Goal: Leave review/rating: Leave review/rating

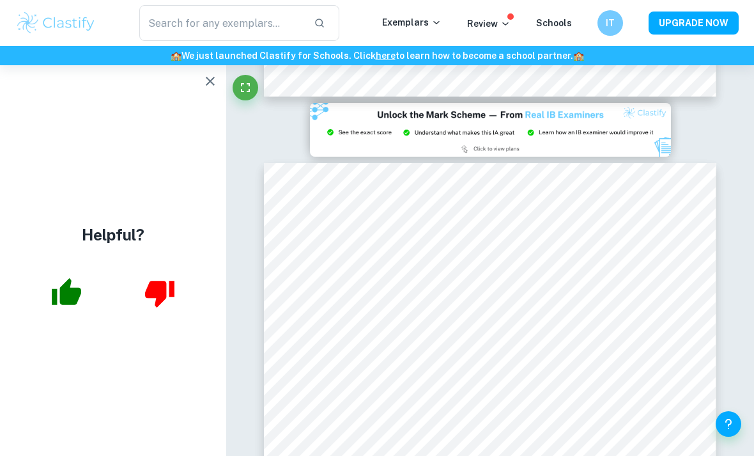
scroll to position [2829, 0]
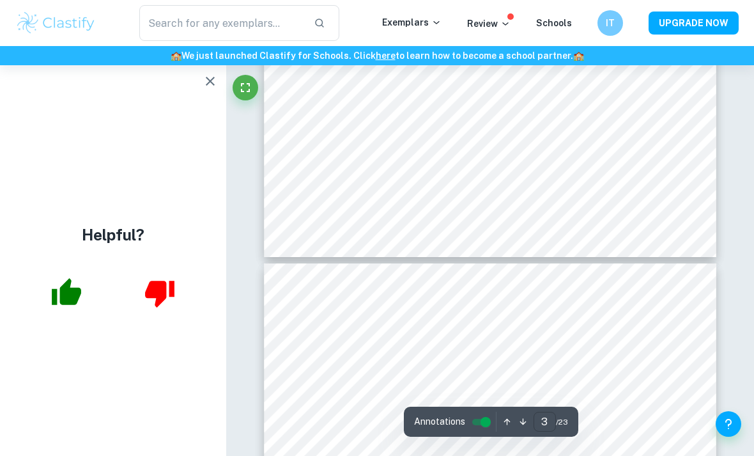
click at [543, 426] on input "3" at bounding box center [545, 422] width 22 height 20
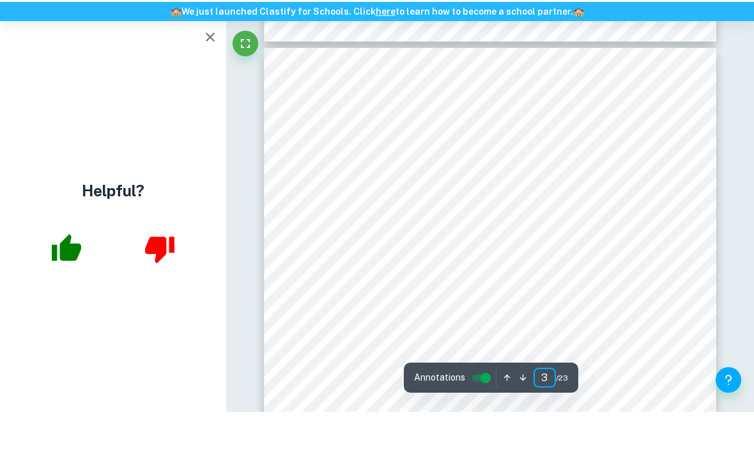
type input "4"
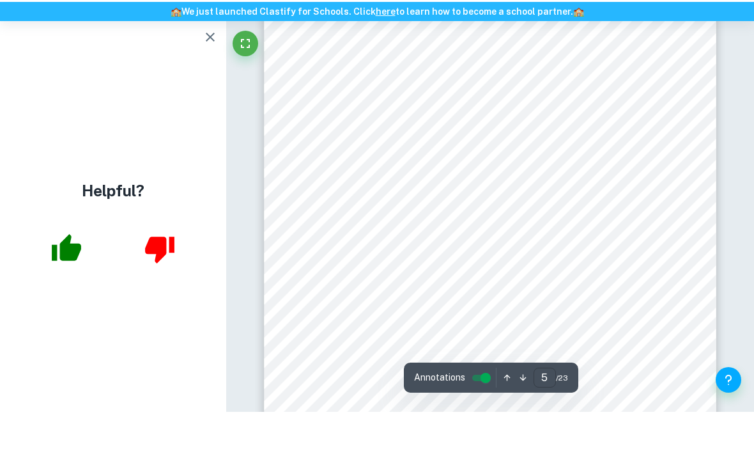
scroll to position [2829, 0]
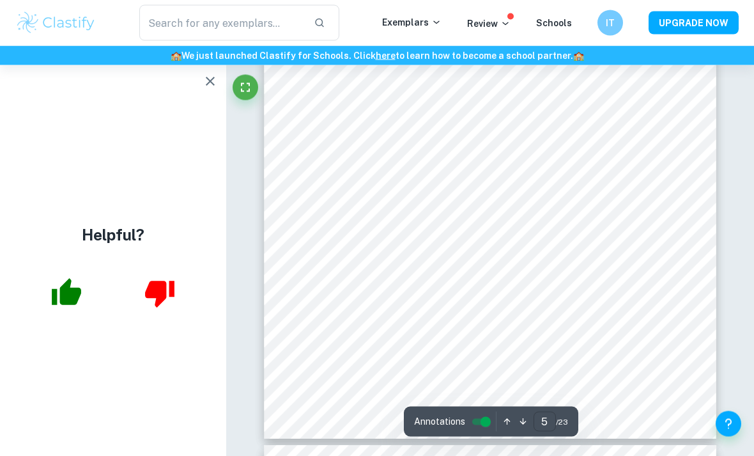
click at [552, 431] on input "5" at bounding box center [545, 422] width 22 height 20
type input "6"
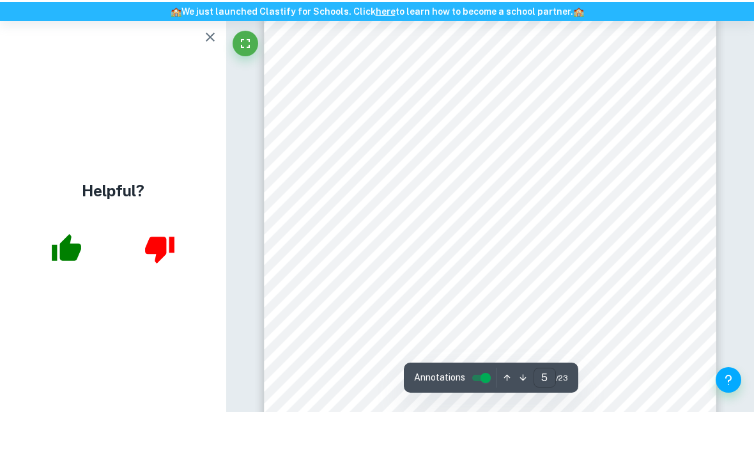
scroll to position [2870, 0]
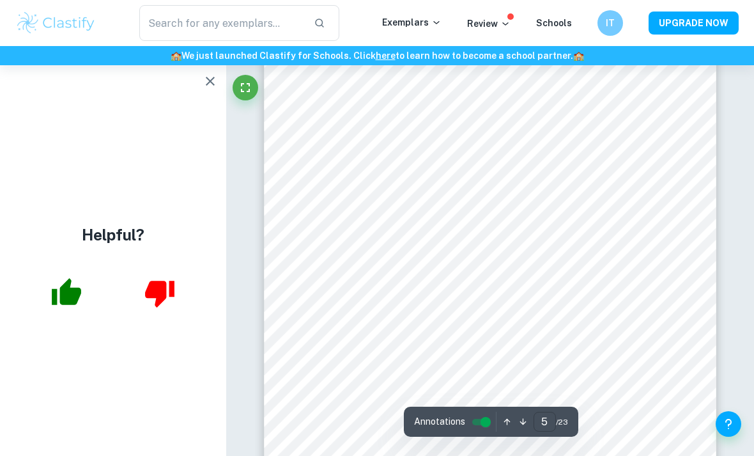
click at [550, 424] on input "5" at bounding box center [545, 422] width 22 height 20
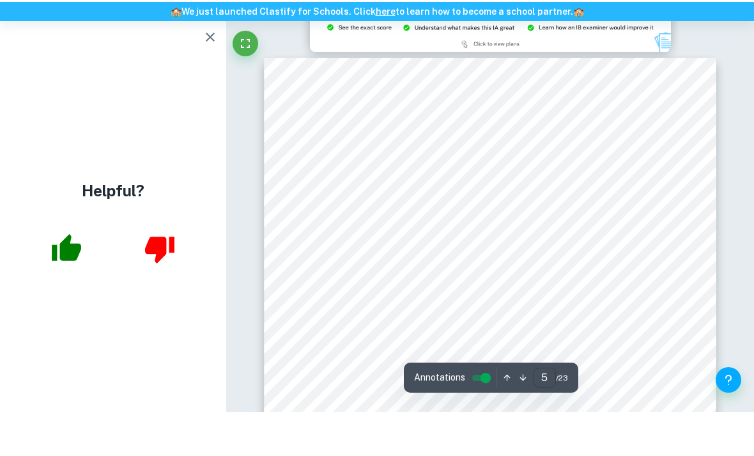
scroll to position [2815, 0]
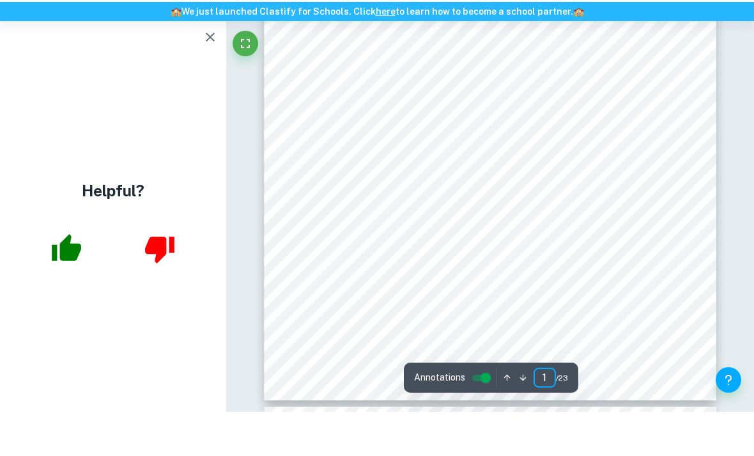
scroll to position [0, 0]
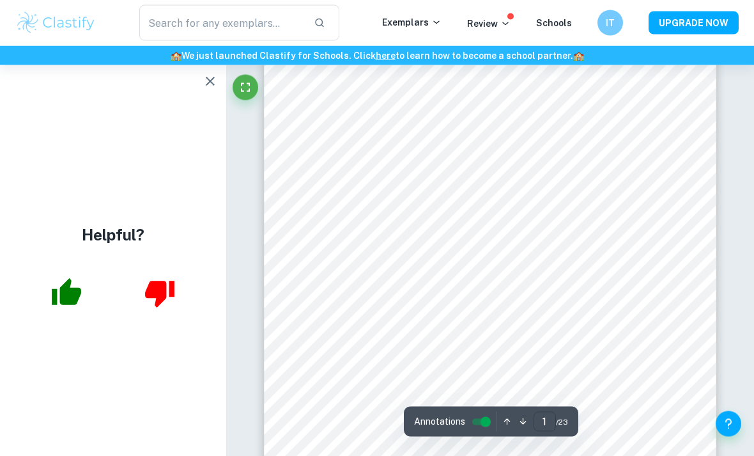
click at [538, 431] on input "1" at bounding box center [545, 422] width 22 height 20
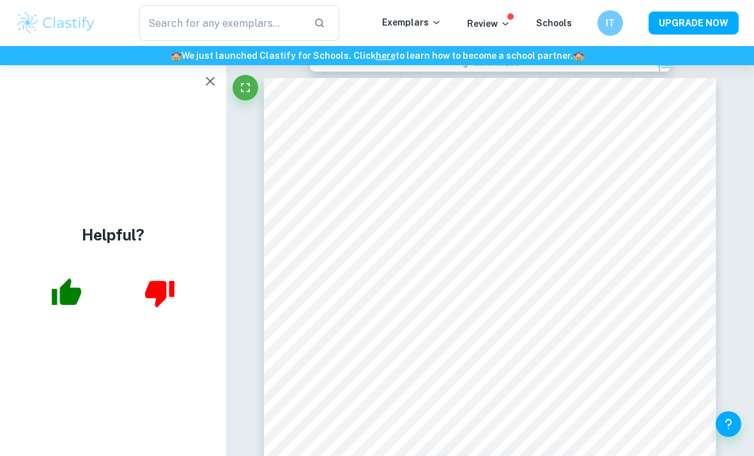
scroll to position [2815, 0]
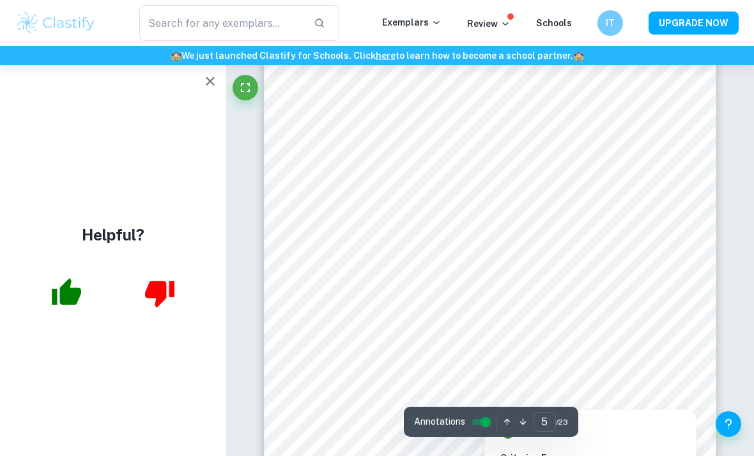
click at [545, 415] on html "We value your privacy We use cookies to enhance your browsing experience, serve…" at bounding box center [377, 187] width 754 height 456
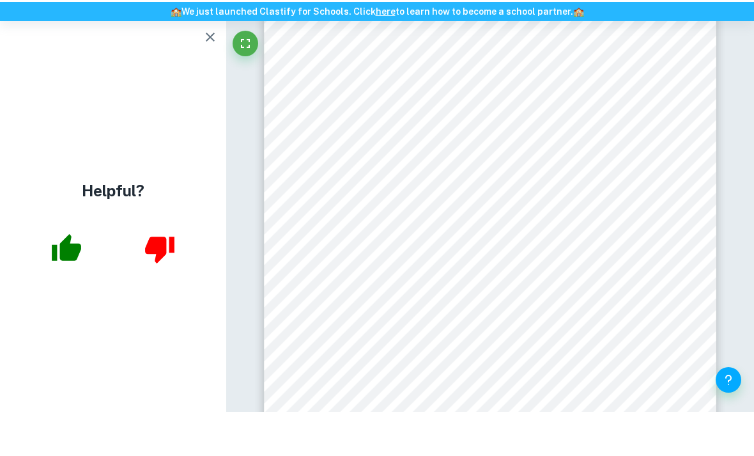
scroll to position [0, 0]
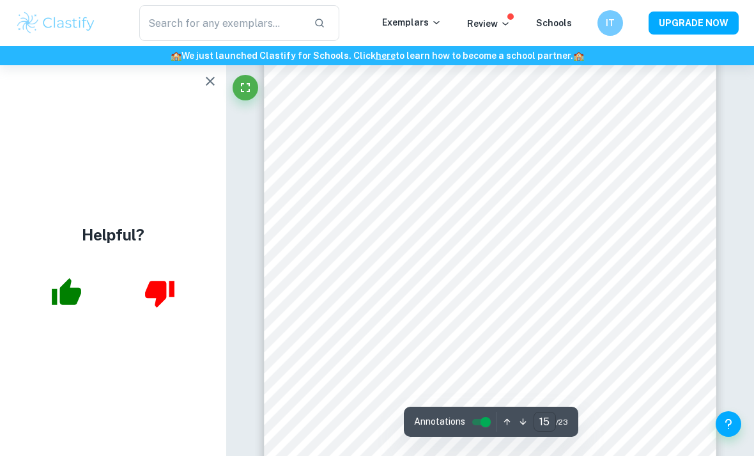
click at [544, 431] on input "15" at bounding box center [545, 422] width 22 height 20
type input "5"
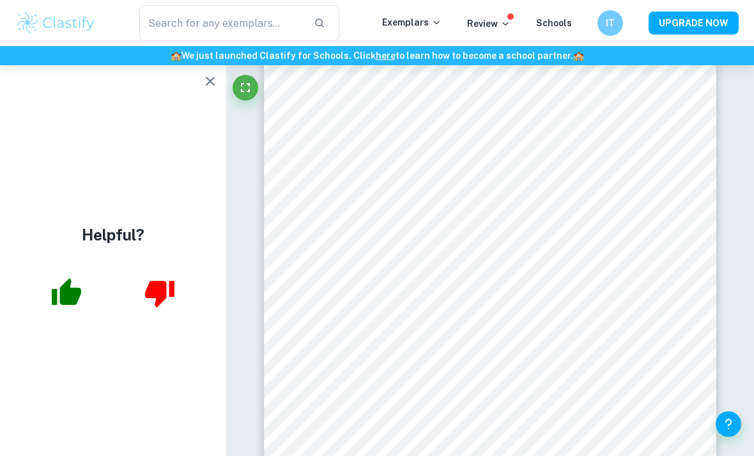
scroll to position [2870, 0]
